Goal: Task Accomplishment & Management: Manage account settings

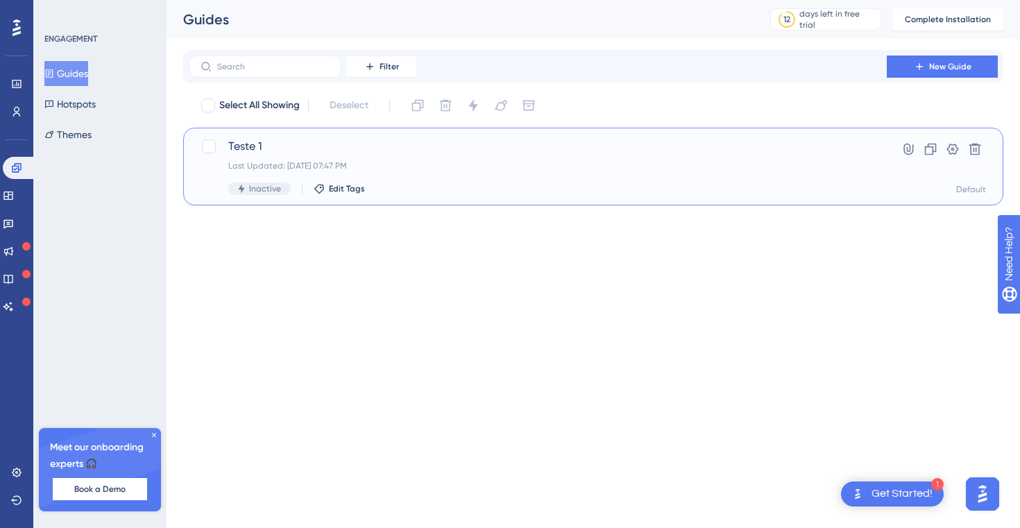
click at [650, 173] on div "Teste 1 Last Updated: [DATE] 07:47 PM Inactive Edit Tags" at bounding box center [537, 166] width 619 height 57
click at [665, 154] on button at bounding box center [953, 149] width 22 height 22
click at [294, 141] on span "Teste 1" at bounding box center [537, 146] width 619 height 17
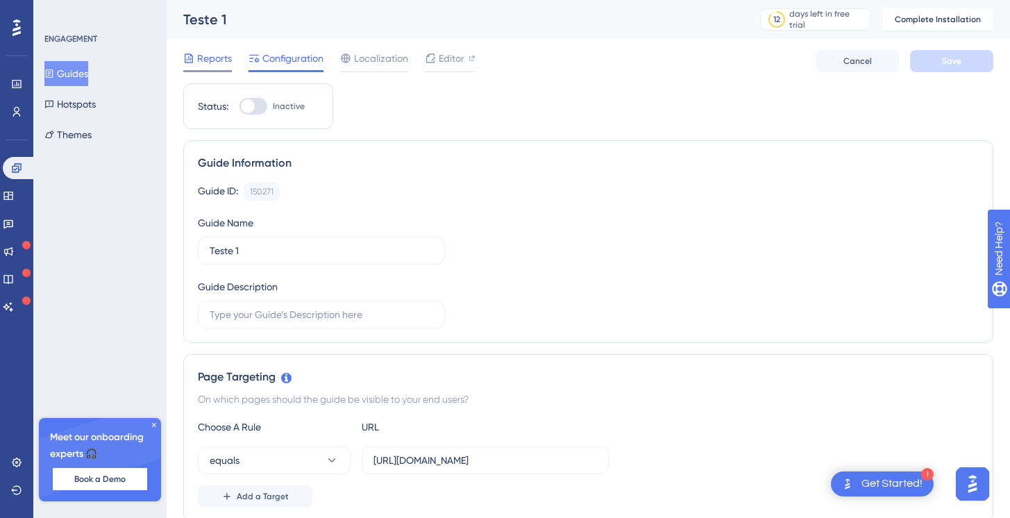
click at [194, 56] on div "Reports" at bounding box center [207, 58] width 49 height 17
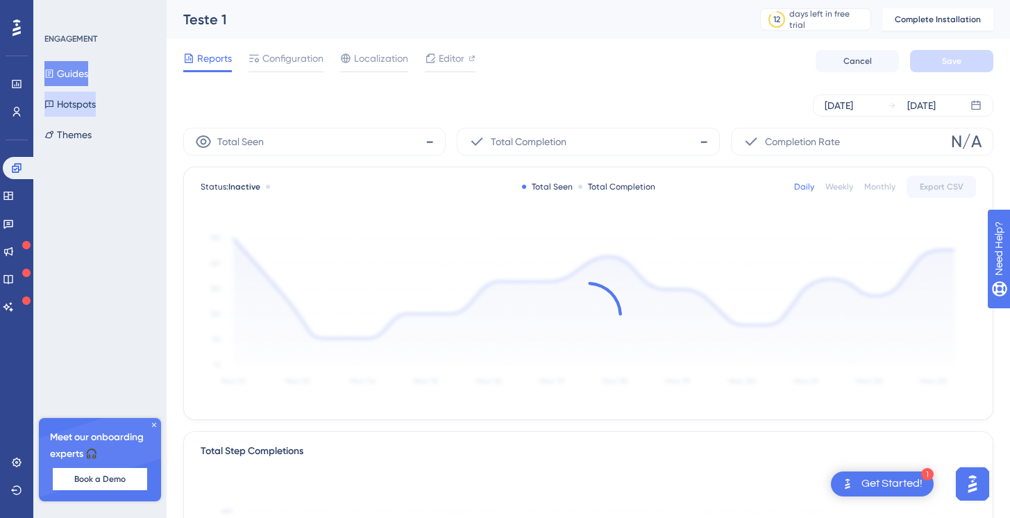
click at [73, 102] on button "Hotspots" at bounding box center [69, 104] width 51 height 25
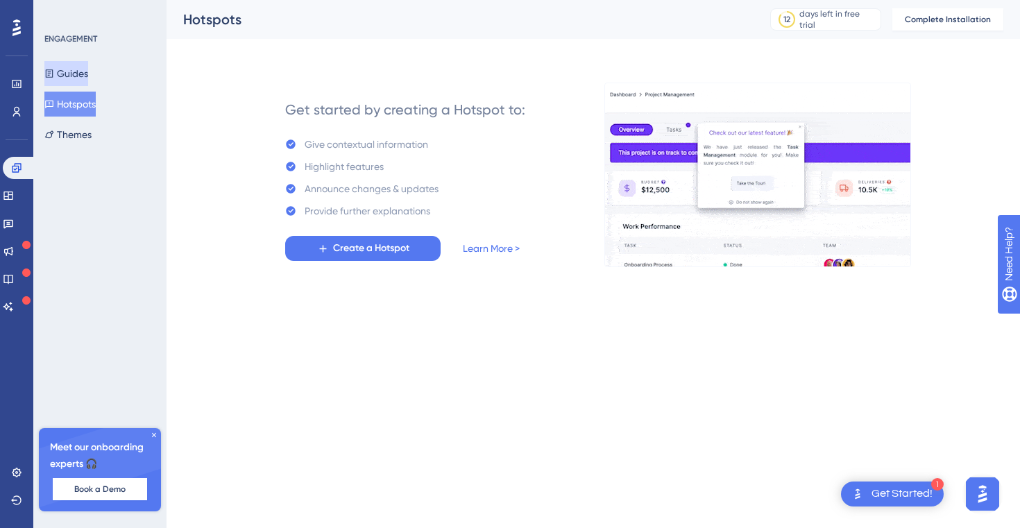
click at [72, 81] on button "Guides" at bounding box center [66, 73] width 44 height 25
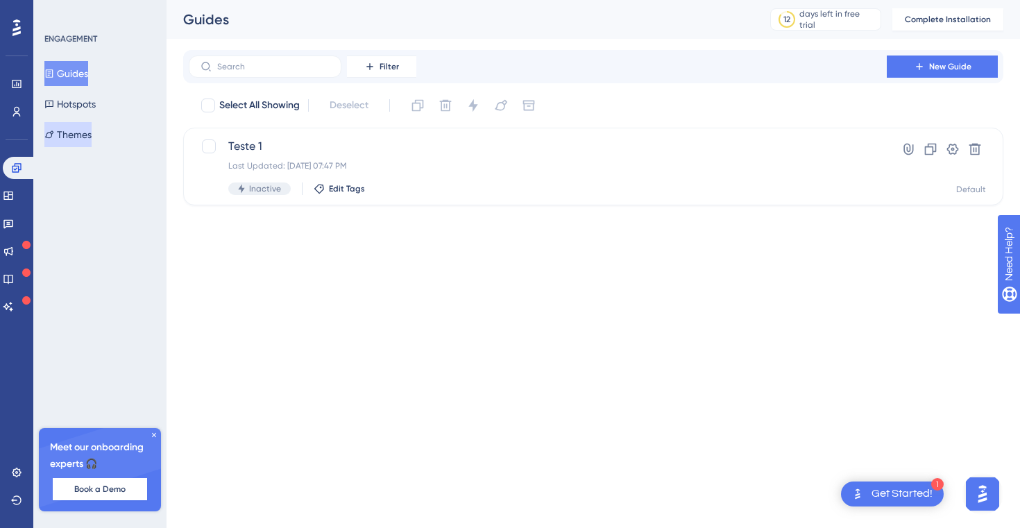
click at [74, 126] on button "Themes" at bounding box center [67, 134] width 47 height 25
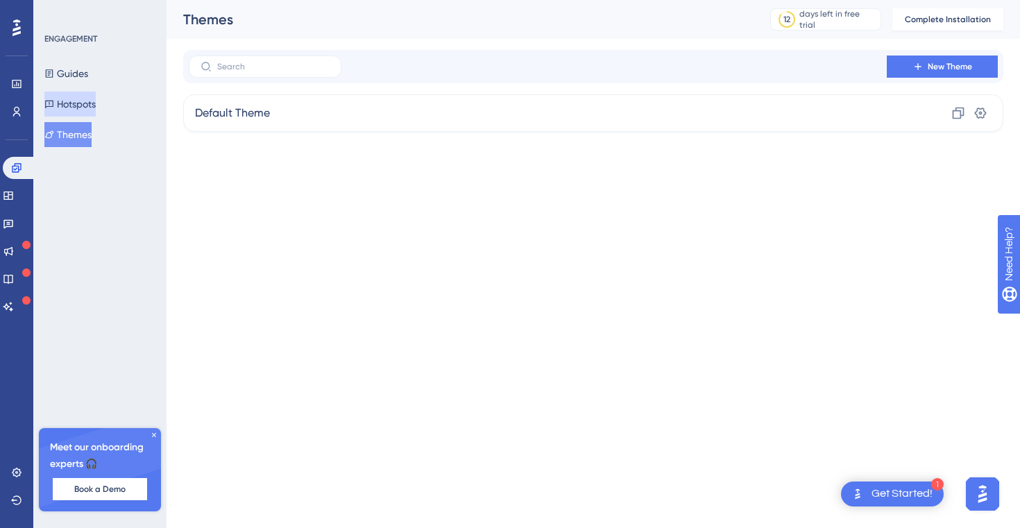
click at [75, 105] on button "Hotspots" at bounding box center [69, 104] width 51 height 25
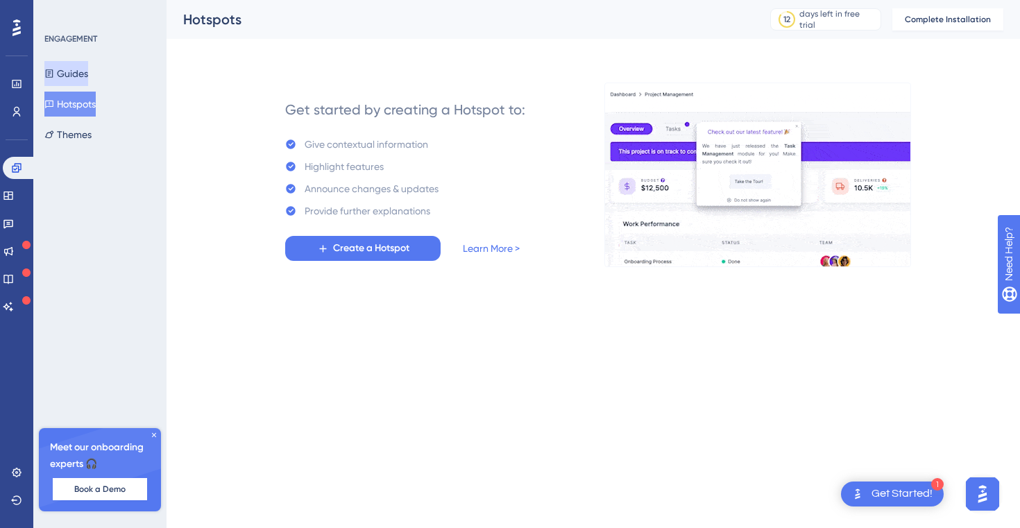
click at [77, 67] on button "Guides" at bounding box center [66, 73] width 44 height 25
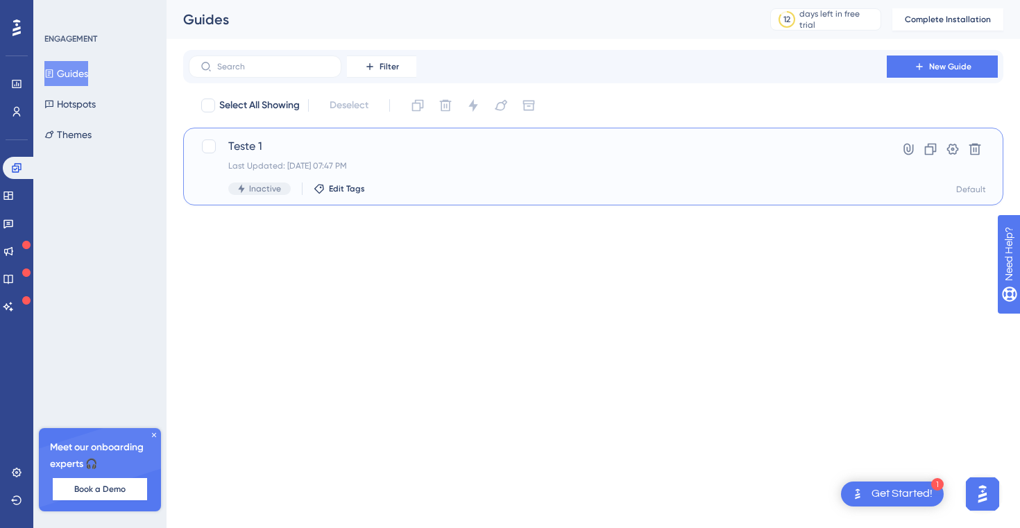
click at [332, 171] on div "Teste 1 Last Updated: [DATE] 07:47 PM Inactive Edit Tags" at bounding box center [537, 166] width 619 height 57
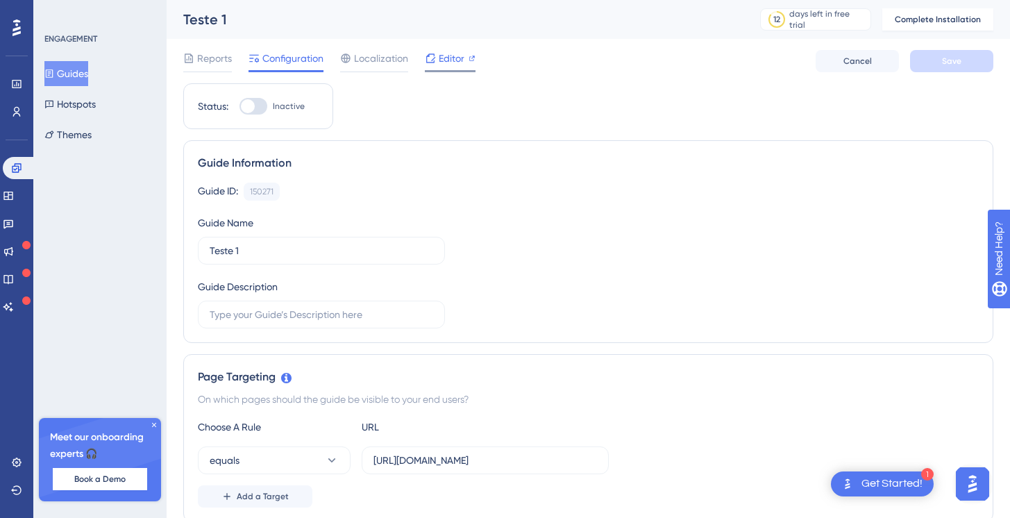
click at [439, 60] on span "Editor" at bounding box center [452, 58] width 26 height 17
